Goal: Information Seeking & Learning: Learn about a topic

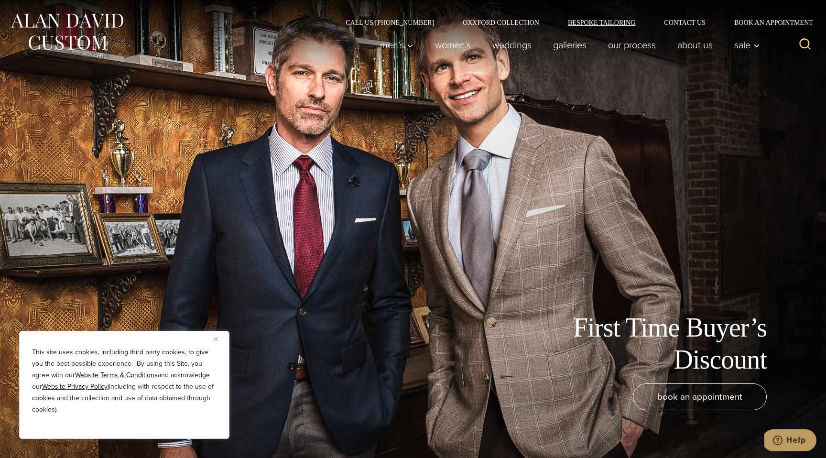
click at [622, 22] on link "Bespoke Tailoring" at bounding box center [602, 22] width 96 height 7
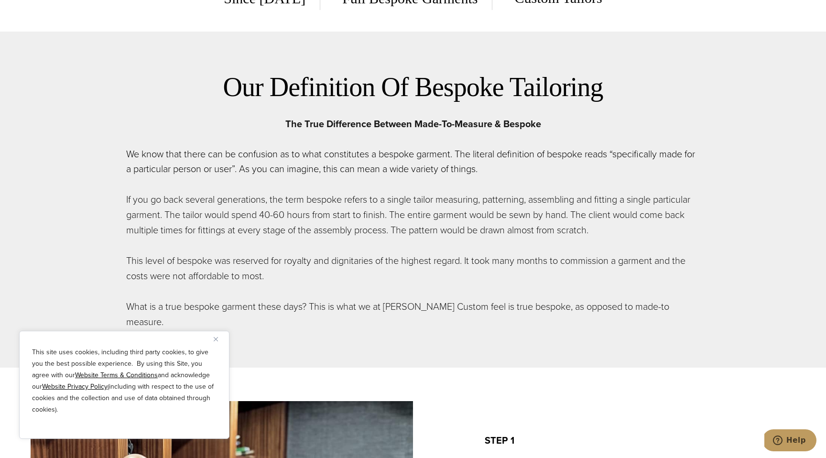
scroll to position [497, 0]
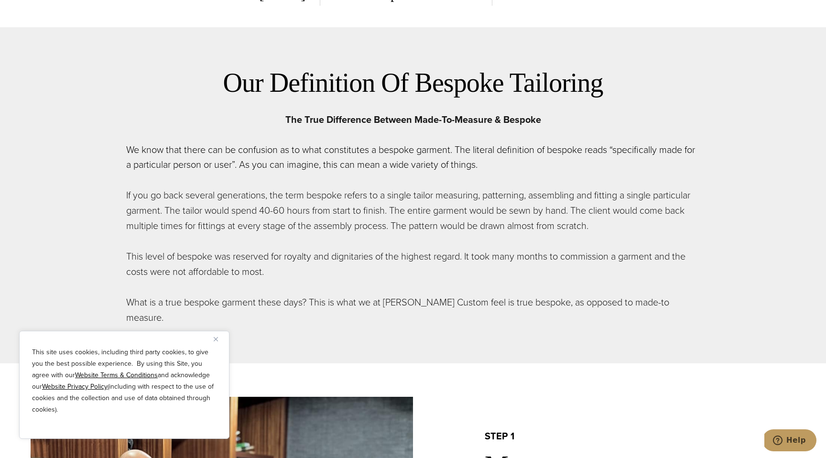
click at [214, 338] on img "Close" at bounding box center [216, 339] width 4 height 4
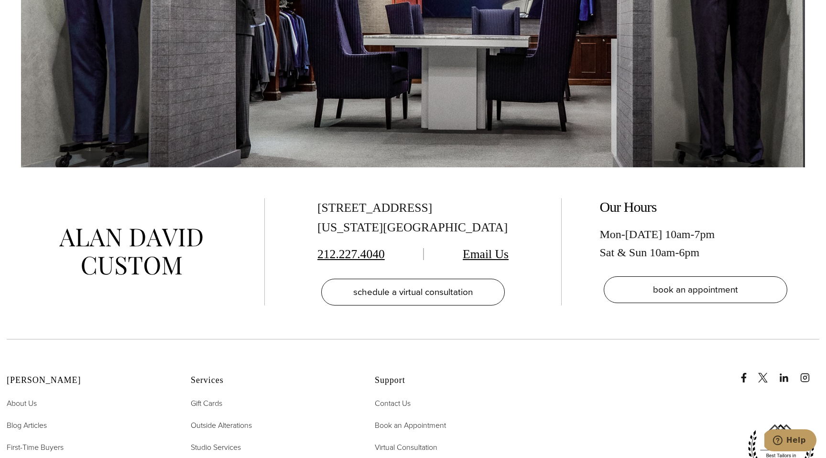
scroll to position [4244, 0]
